Goal: Task Accomplishment & Management: Manage account settings

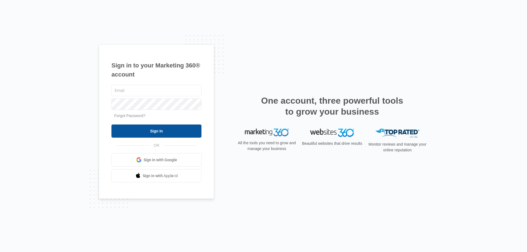
type input "[EMAIL_ADDRESS][DOMAIN_NAME]"
click at [149, 130] on input "Sign In" at bounding box center [157, 131] width 90 height 13
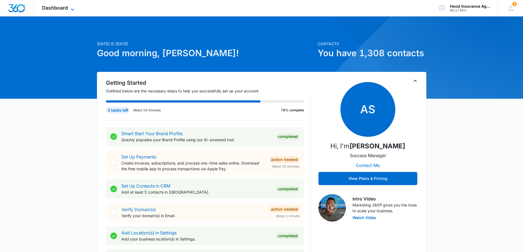
click at [73, 9] on icon at bounding box center [72, 9] width 7 height 7
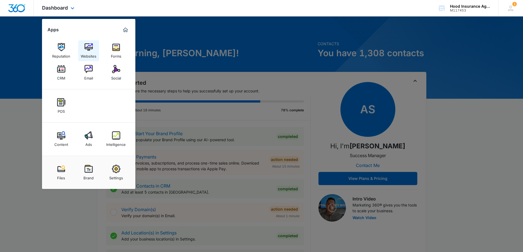
click at [90, 48] on img at bounding box center [89, 47] width 8 height 8
